Goal: Find contact information: Find contact information

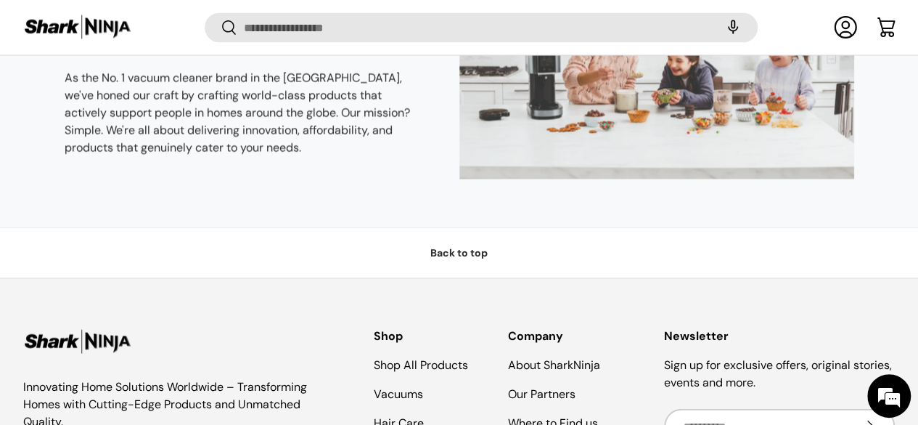
scroll to position [4119, 0]
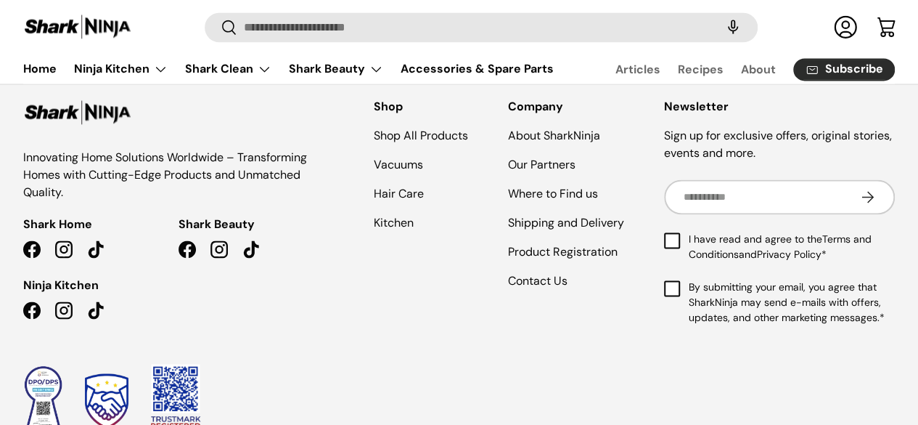
scroll to position [1013, 0]
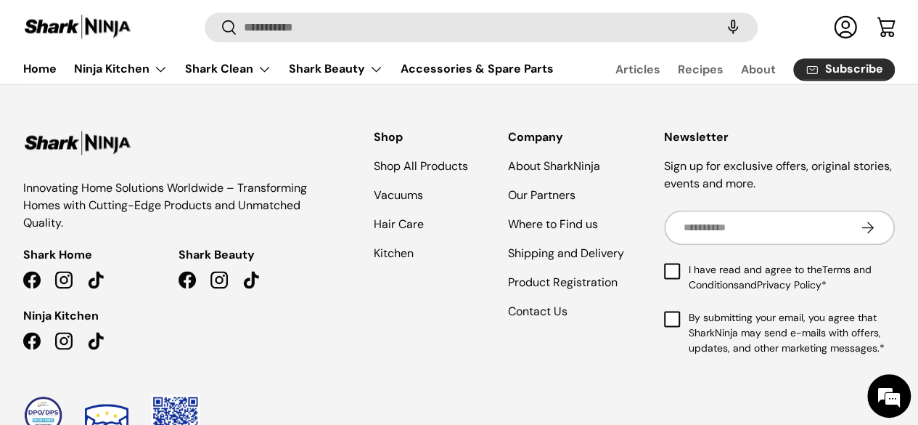
drag, startPoint x: 929, startPoint y: 64, endPoint x: 908, endPoint y: 294, distance: 231.0
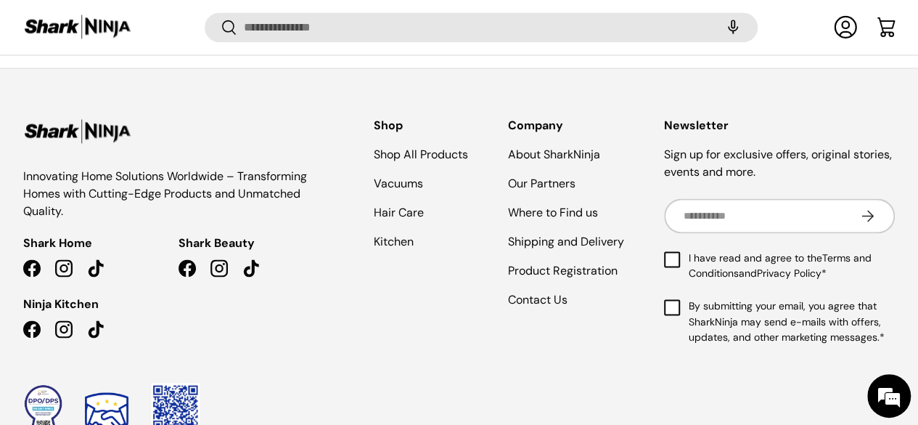
scroll to position [0, 0]
